Goal: Task Accomplishment & Management: Use online tool/utility

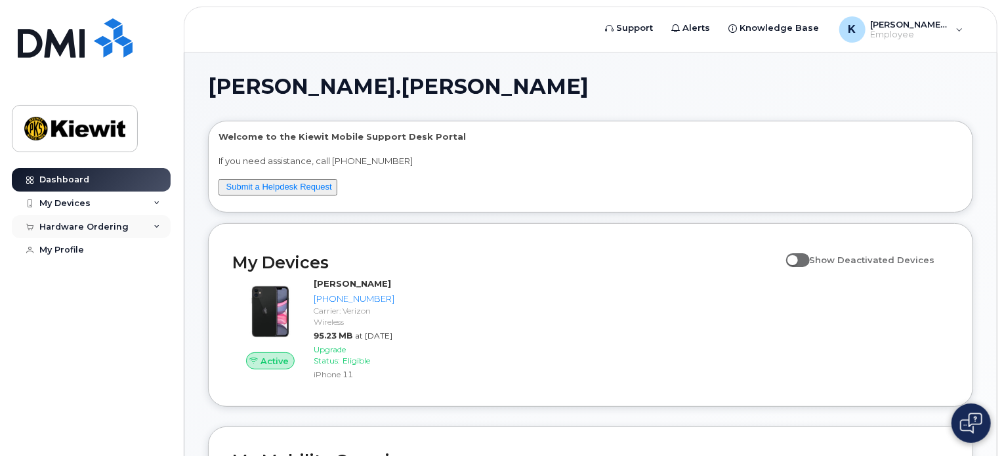
click at [150, 222] on div "Hardware Ordering" at bounding box center [91, 227] width 159 height 24
click at [71, 253] on div "New Order" at bounding box center [70, 251] width 50 height 12
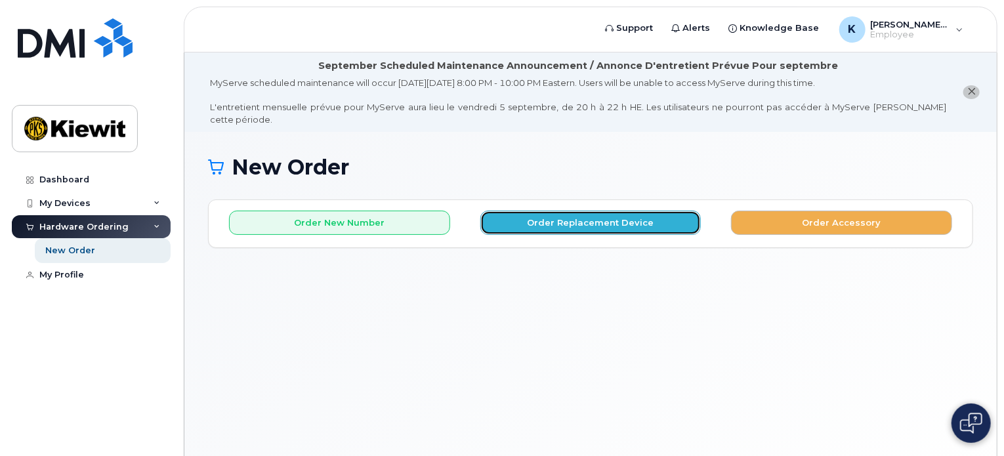
click at [535, 211] on button "Order Replacement Device" at bounding box center [590, 223] width 221 height 24
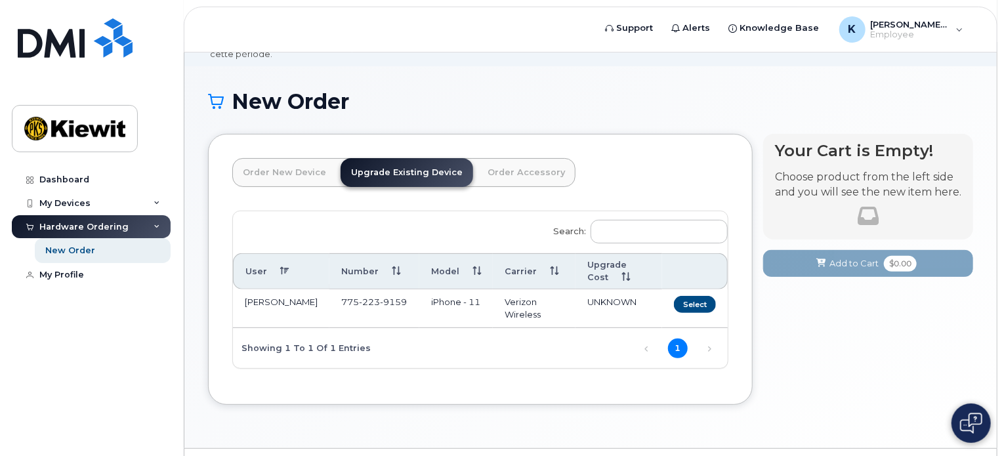
scroll to position [87, 0]
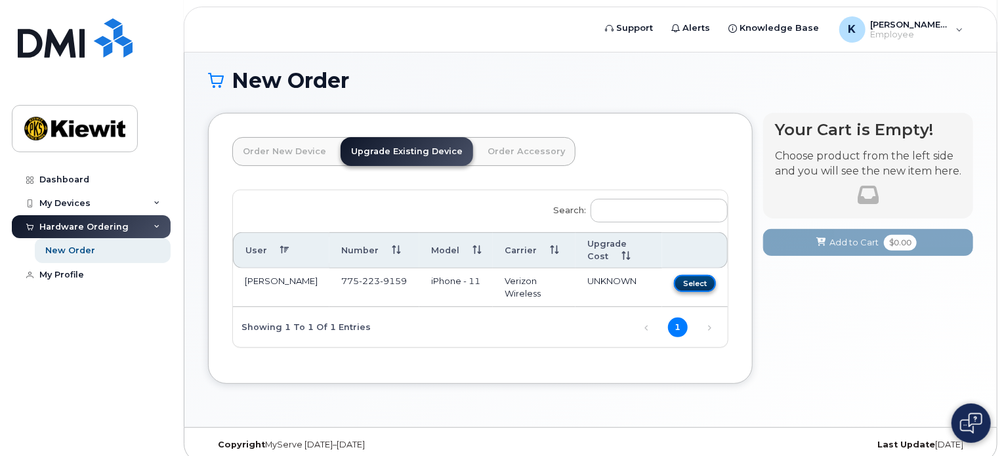
click at [702, 275] on button "Select" at bounding box center [695, 283] width 42 height 16
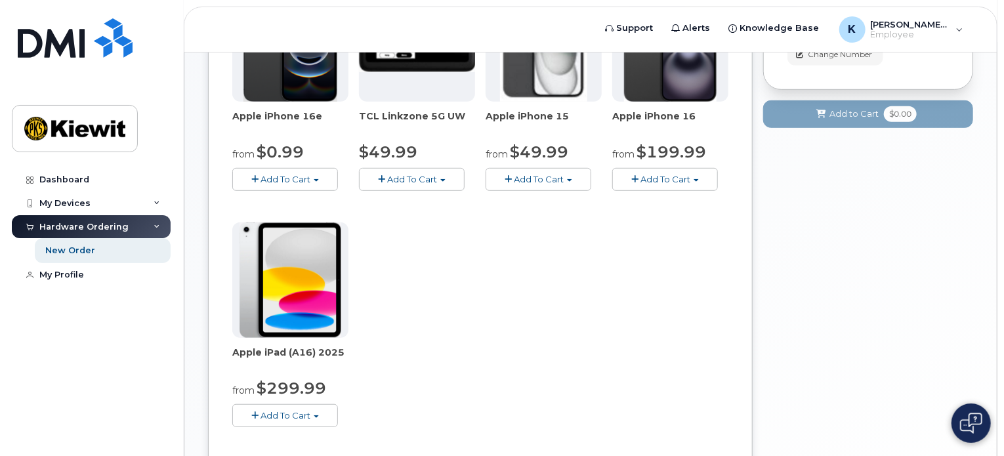
scroll to position [415, 0]
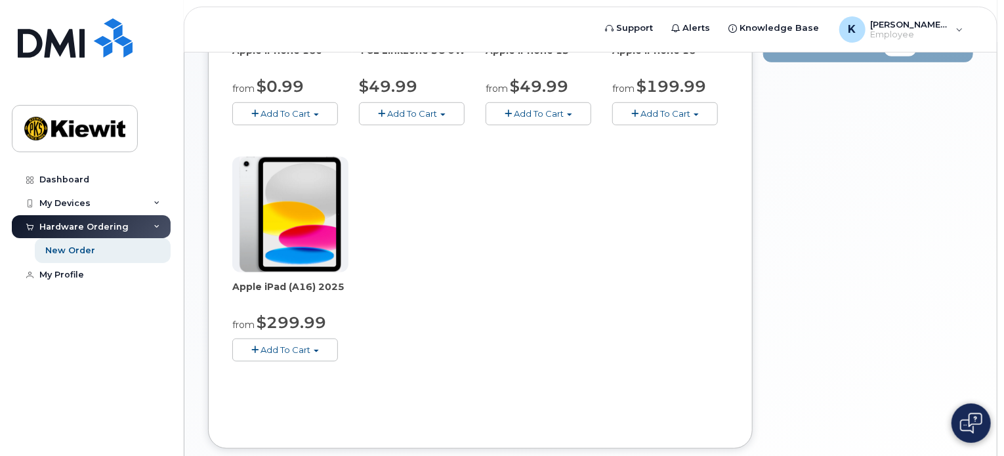
click at [983, 294] on div "New Order × Share This Order If you want to allow others to create or edit orde…" at bounding box center [590, 104] width 812 height 775
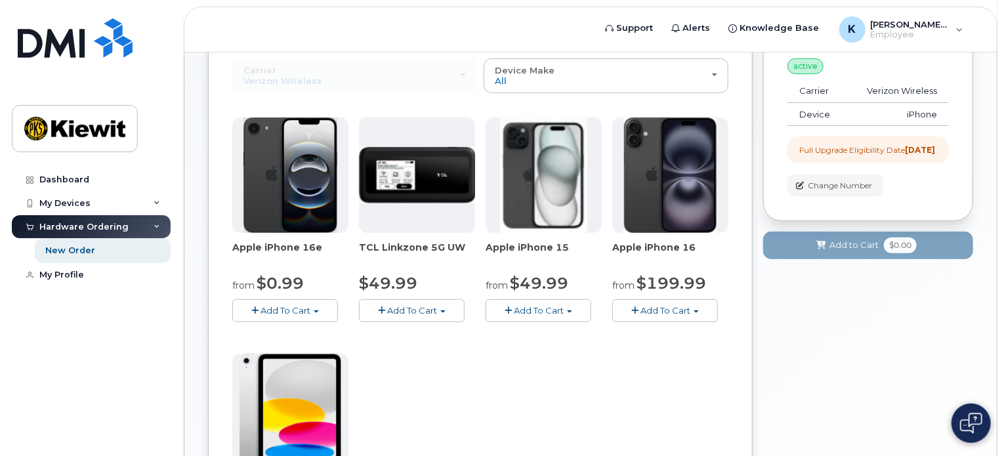
scroll to position [152, 0]
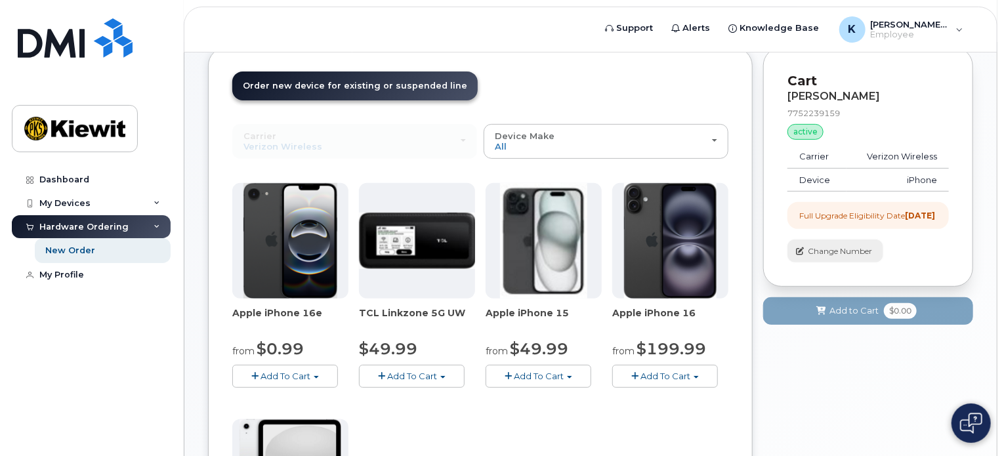
click at [822, 250] on span "Change Number" at bounding box center [840, 251] width 64 height 12
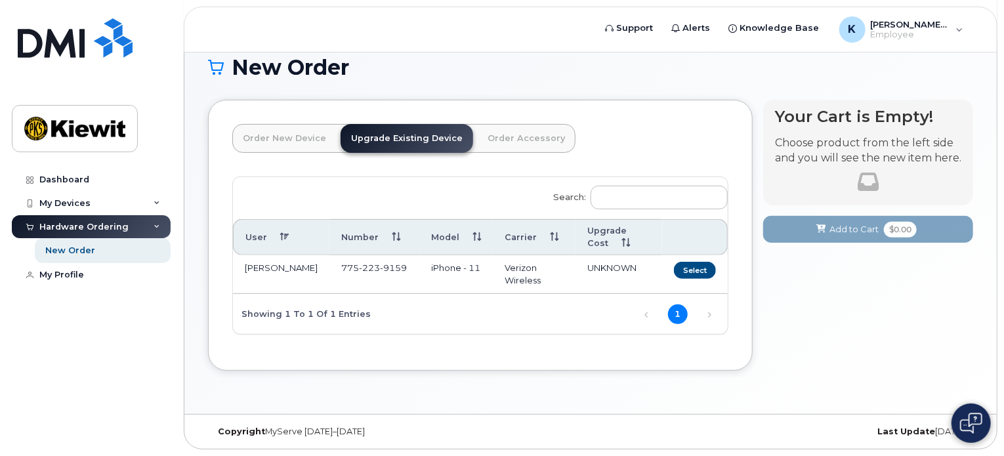
scroll to position [87, 0]
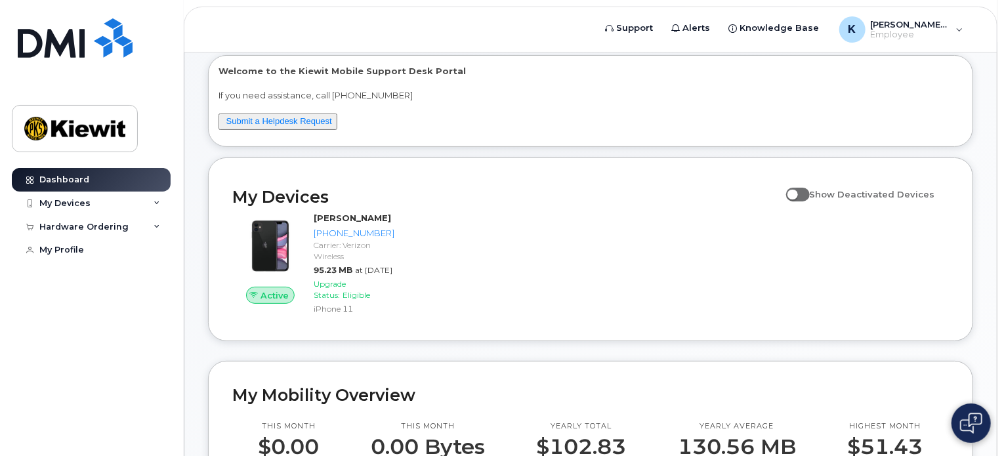
scroll to position [262, 0]
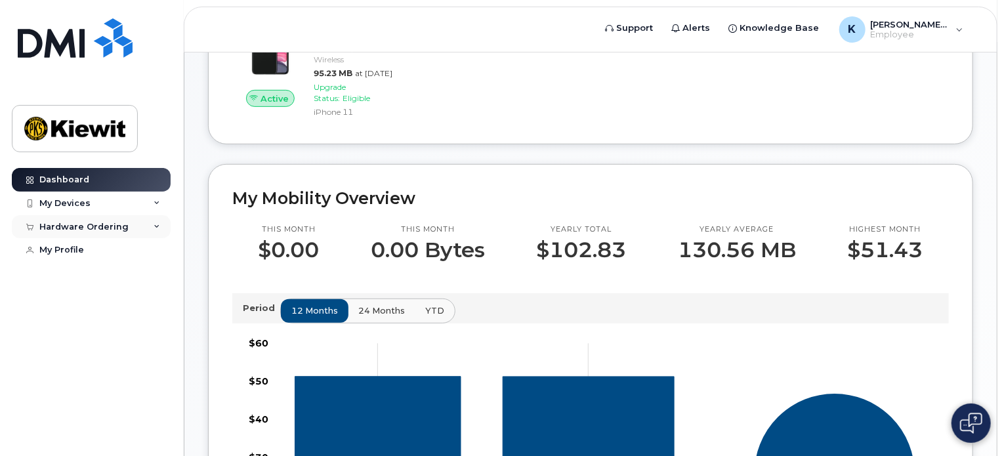
click at [157, 228] on icon at bounding box center [157, 227] width 7 height 7
click at [74, 255] on div "New Order" at bounding box center [70, 251] width 50 height 12
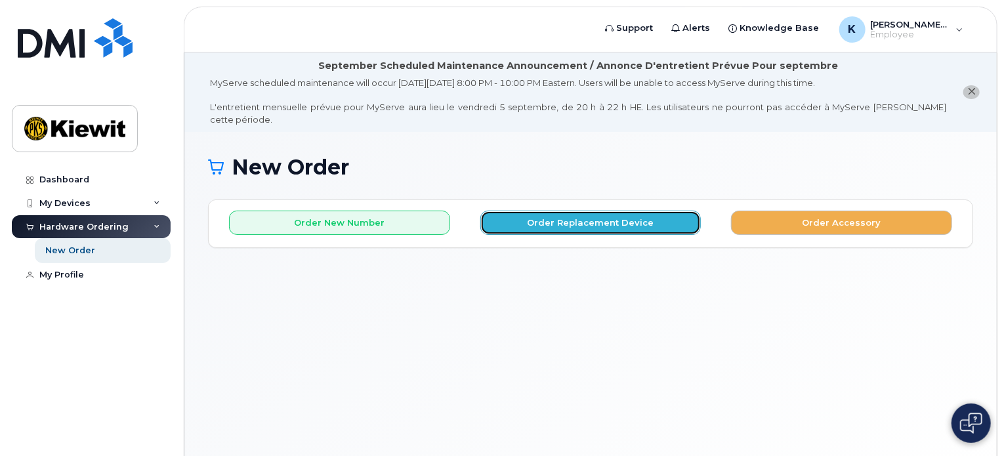
click at [553, 211] on button "Order Replacement Device" at bounding box center [590, 223] width 221 height 24
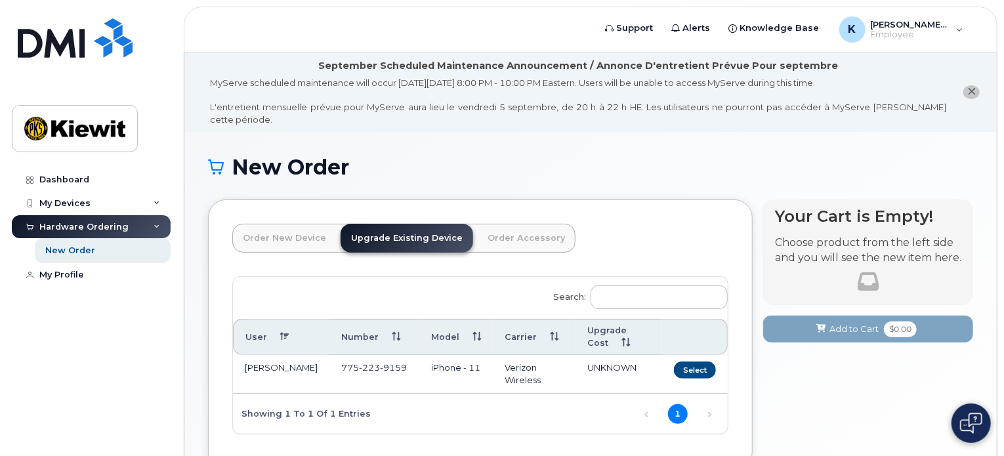
scroll to position [87, 0]
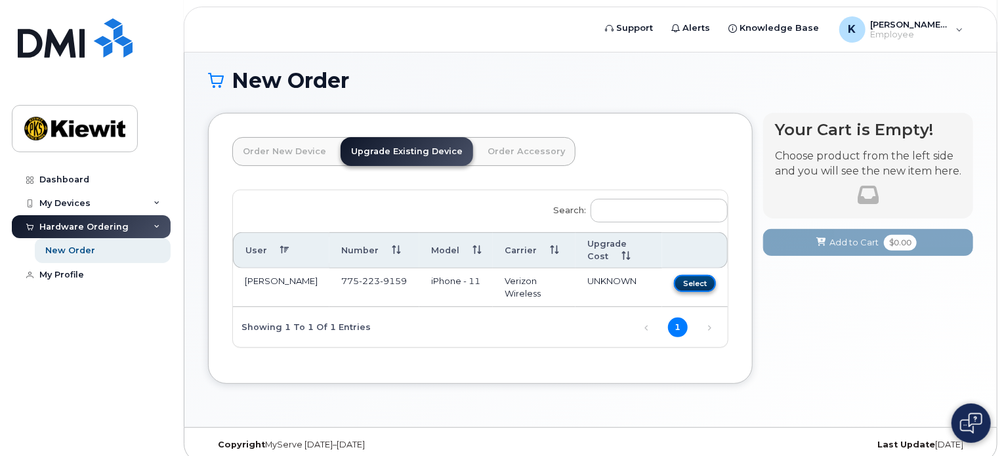
click at [693, 275] on button "Select" at bounding box center [695, 283] width 42 height 16
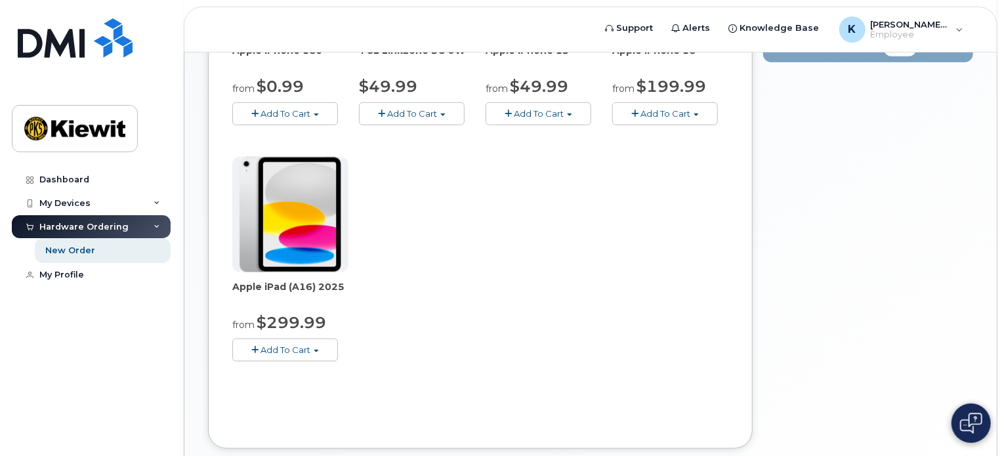
scroll to position [218, 0]
